Goal: Information Seeking & Learning: Learn about a topic

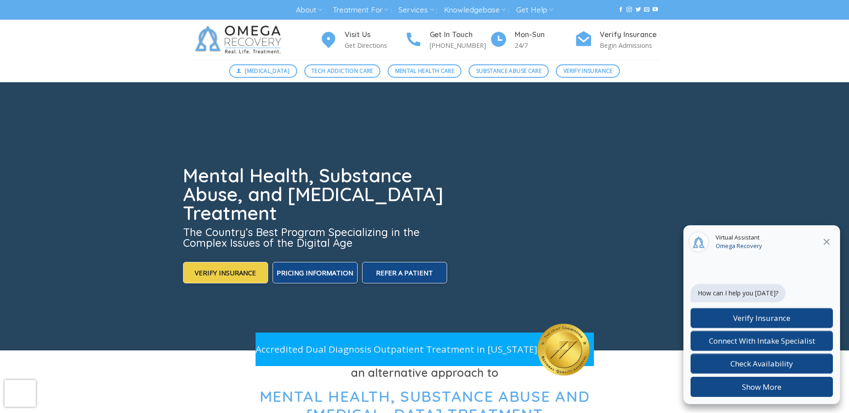
click at [827, 240] on icon "Close" at bounding box center [826, 242] width 11 height 11
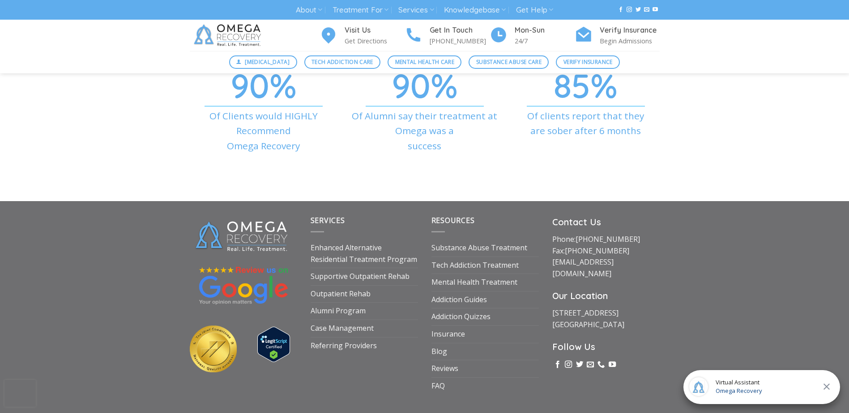
scroll to position [2967, 0]
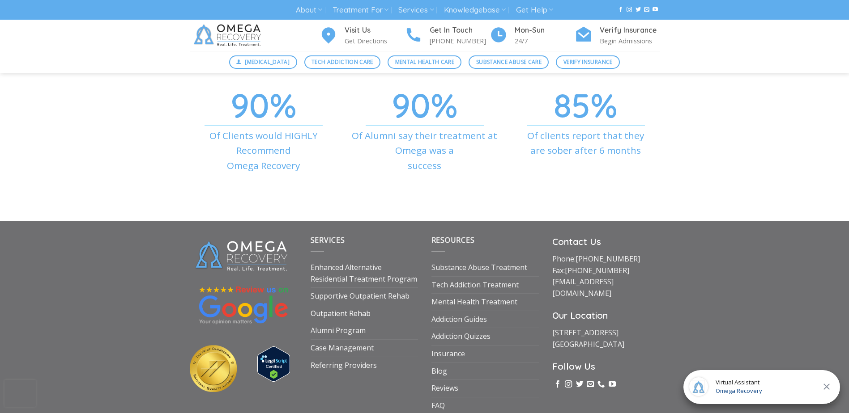
click at [341, 306] on link "Outpatient Rehab" at bounding box center [341, 314] width 60 height 17
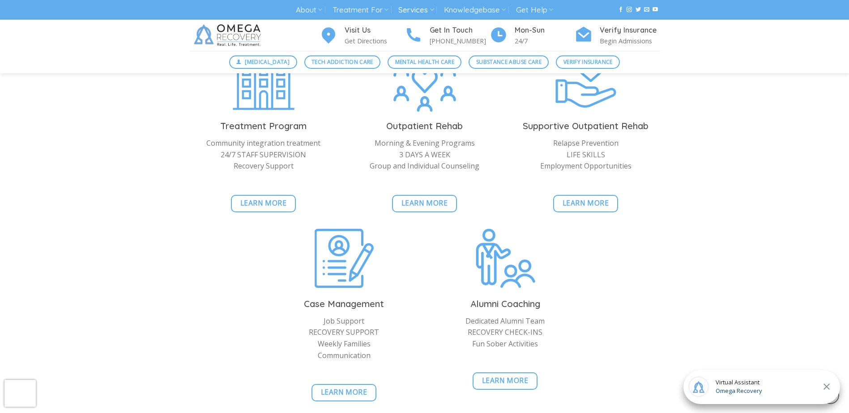
scroll to position [921, 0]
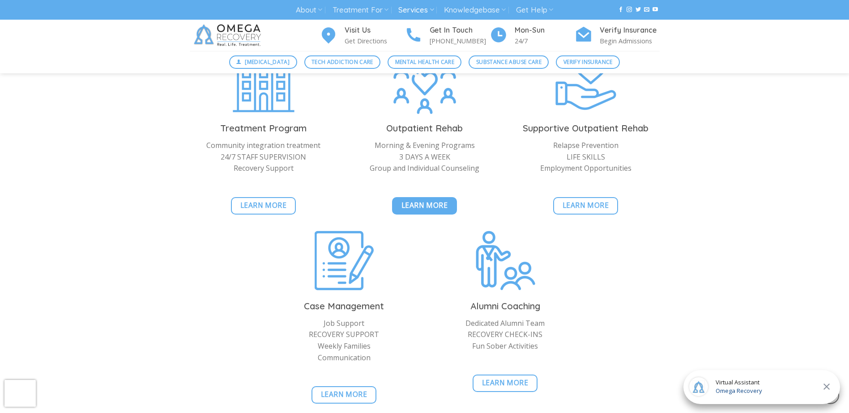
click at [417, 207] on span "Learn More" at bounding box center [424, 205] width 47 height 11
